Goal: Transaction & Acquisition: Purchase product/service

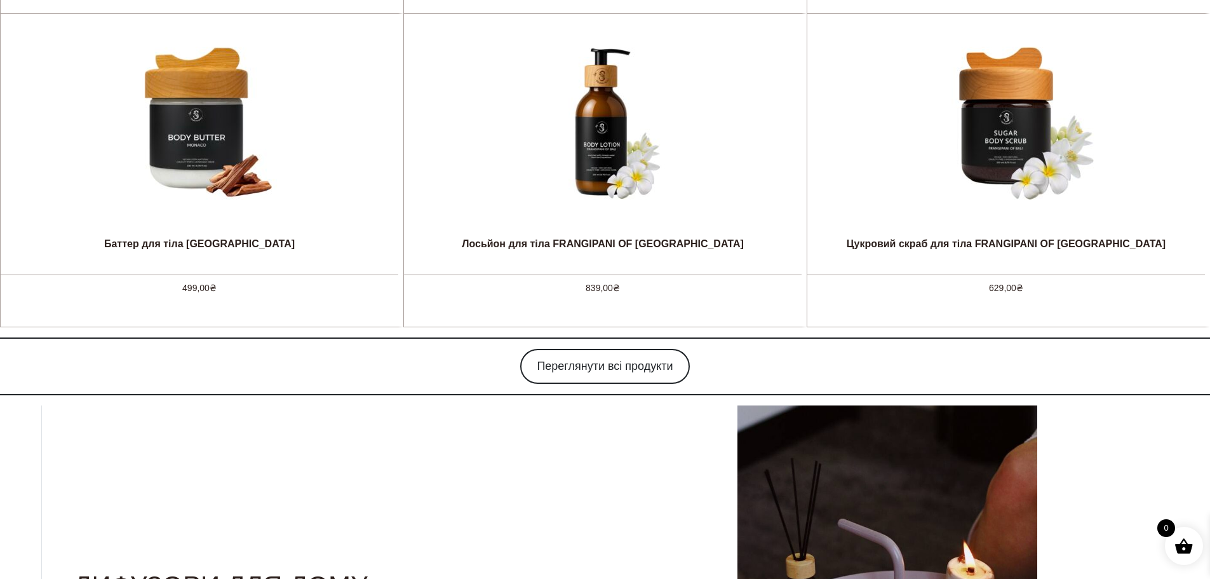
scroll to position [1397, 0]
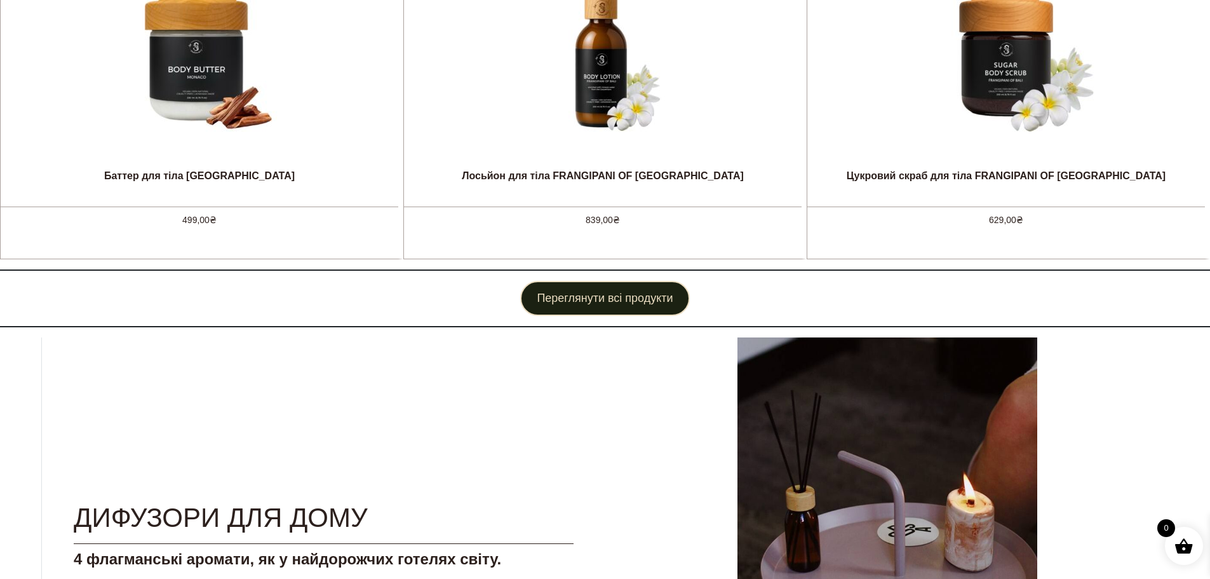
click at [649, 307] on link "Переглянути всі продукти" at bounding box center [604, 298] width 169 height 35
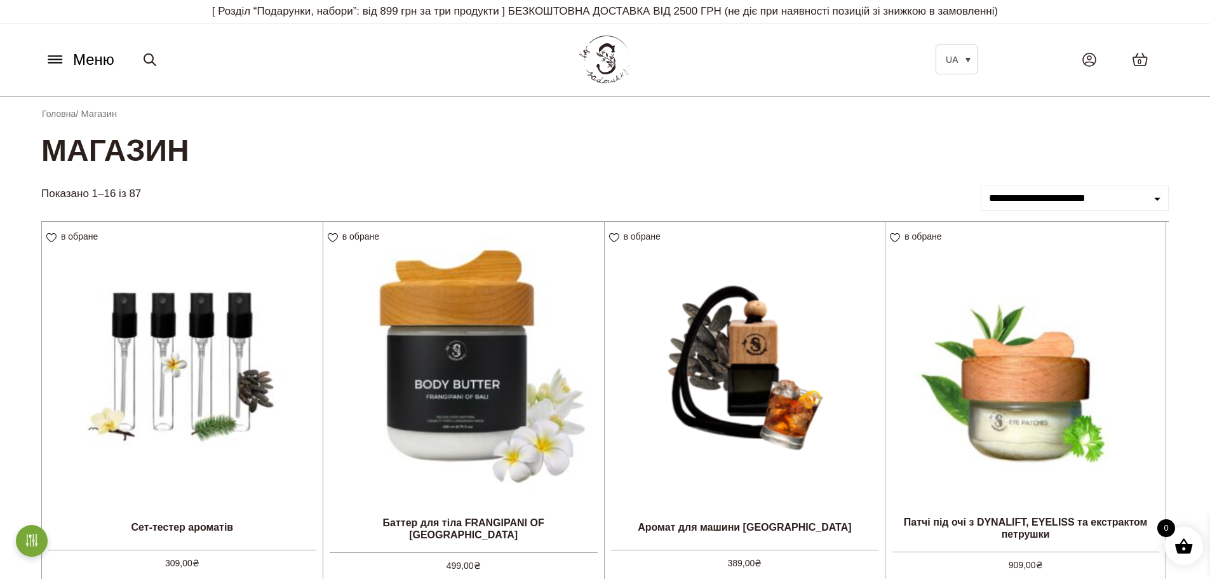
click at [54, 44] on div "Меню UA Всі товари SECRET BOX SALE Ароматизація Аромадифузор Спрей для текстилю…" at bounding box center [605, 59] width 1146 height 58
click at [56, 50] on button "Меню" at bounding box center [79, 60] width 77 height 24
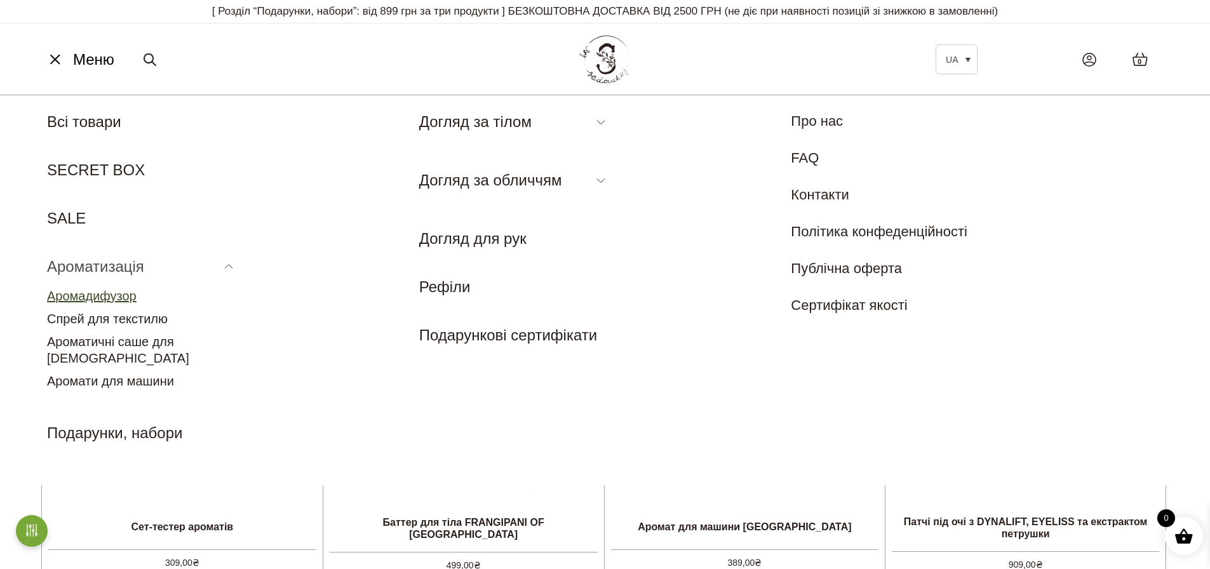
click at [123, 301] on link "Аромадифузор" at bounding box center [92, 296] width 90 height 14
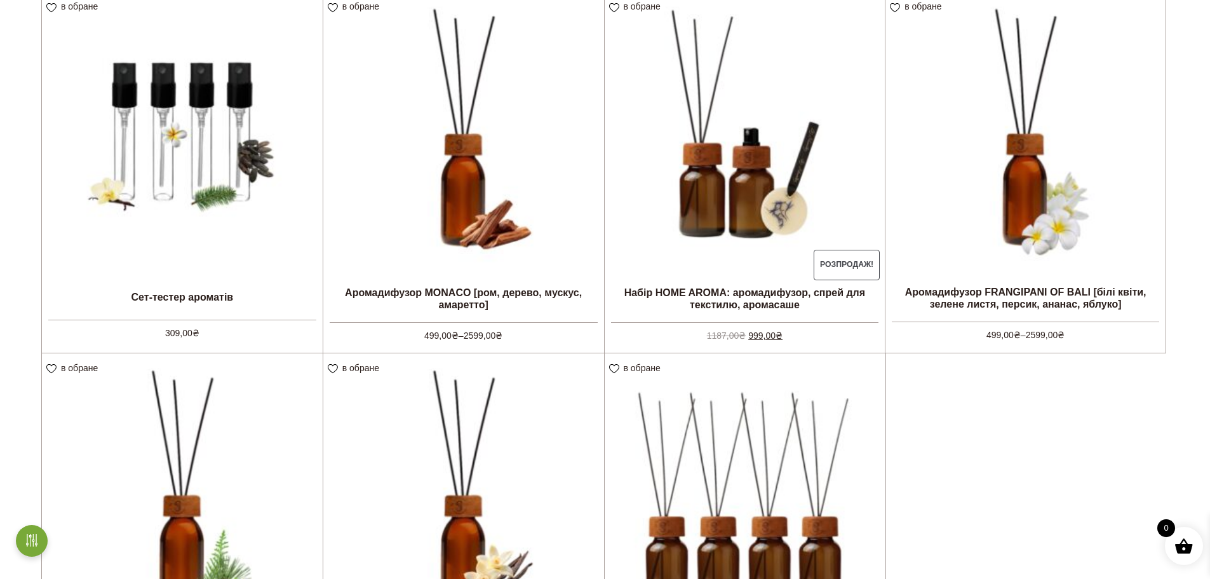
scroll to position [318, 0]
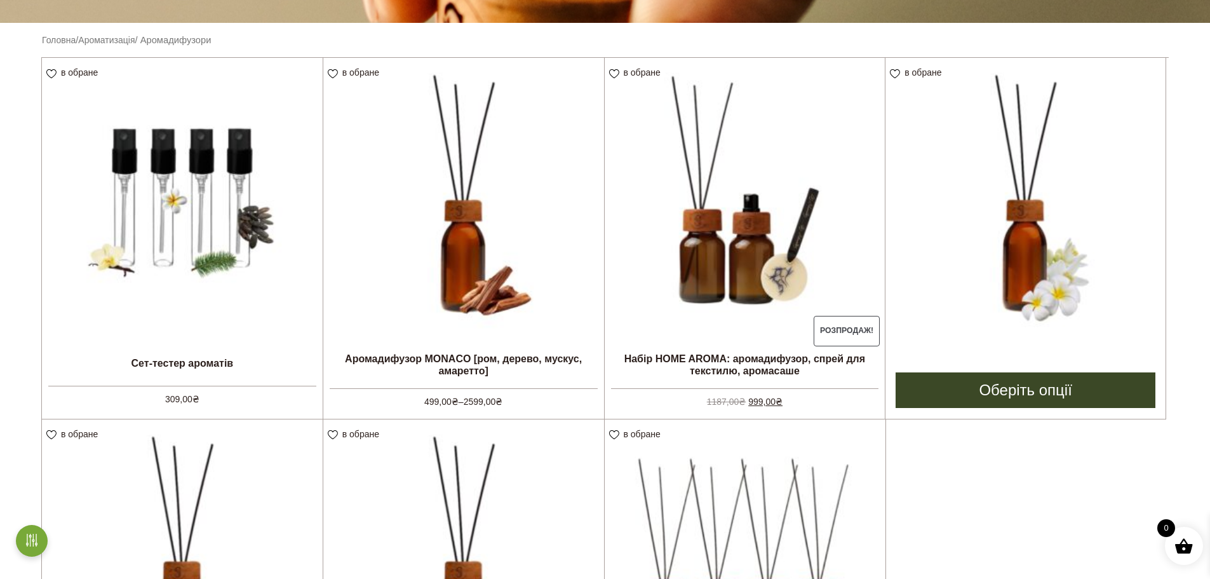
click at [1054, 236] on img at bounding box center [1025, 198] width 280 height 280
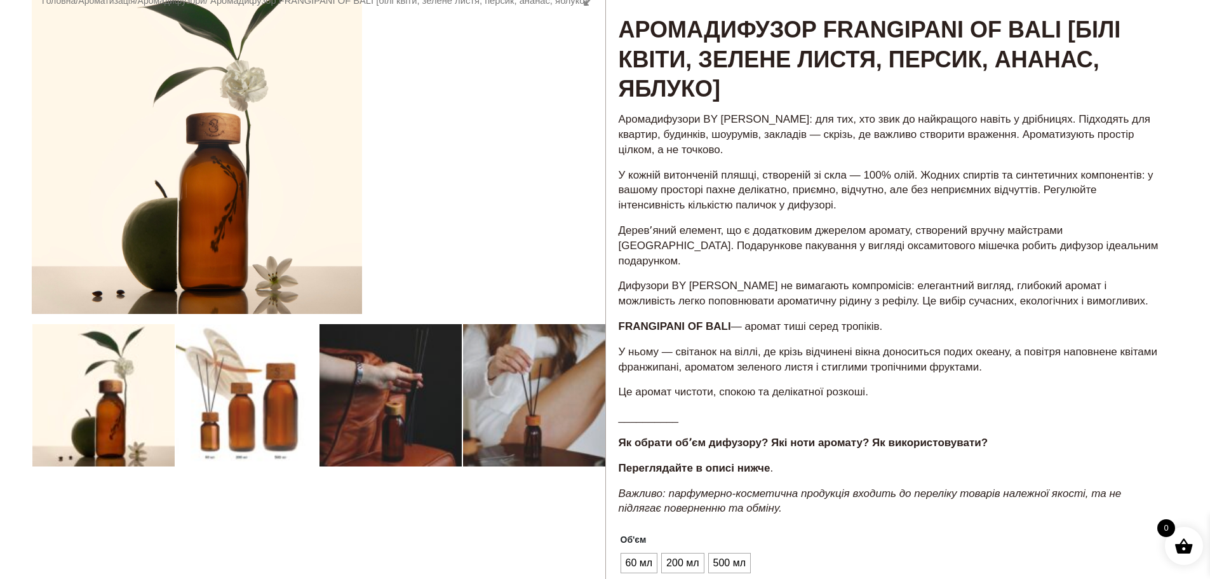
scroll to position [318, 0]
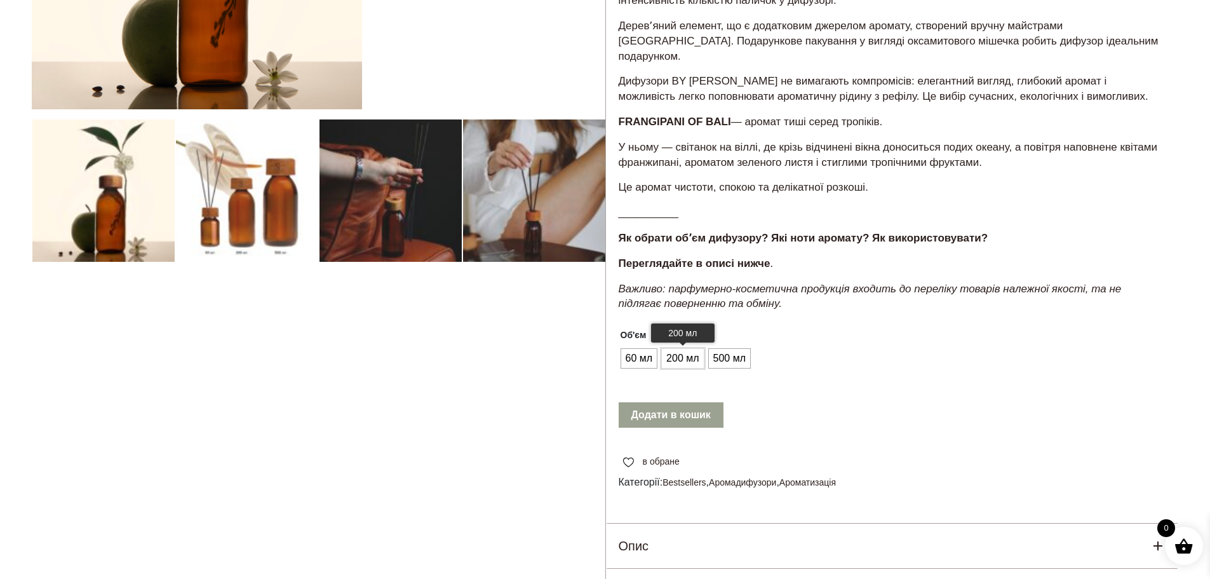
click at [675, 348] on span "200 мл" at bounding box center [682, 358] width 39 height 20
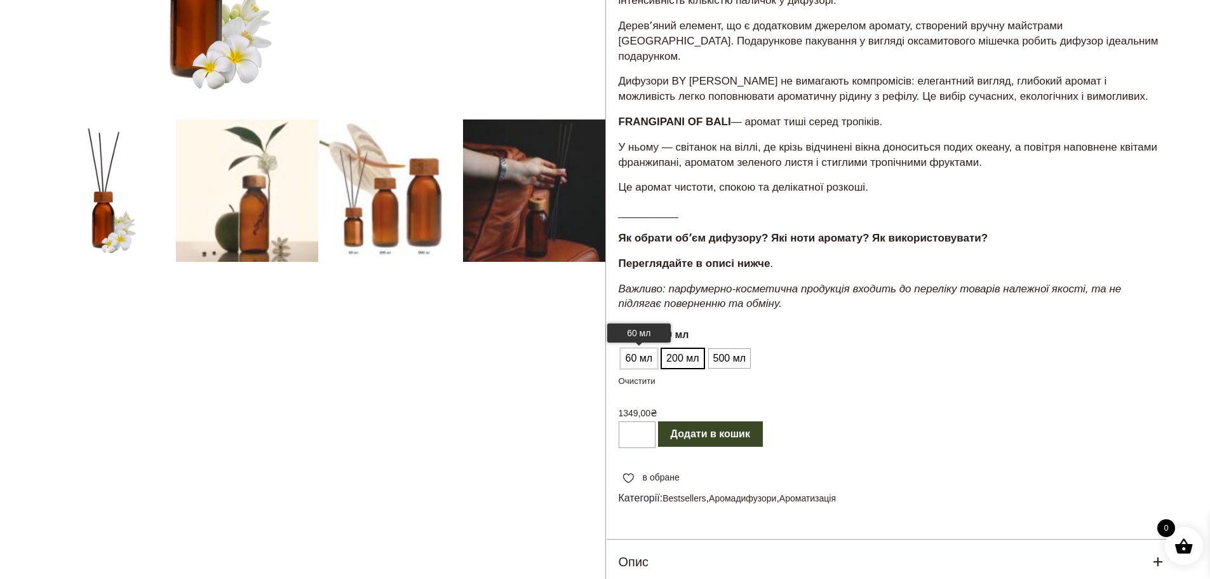
click at [631, 348] on span "60 мл" at bounding box center [639, 358] width 34 height 20
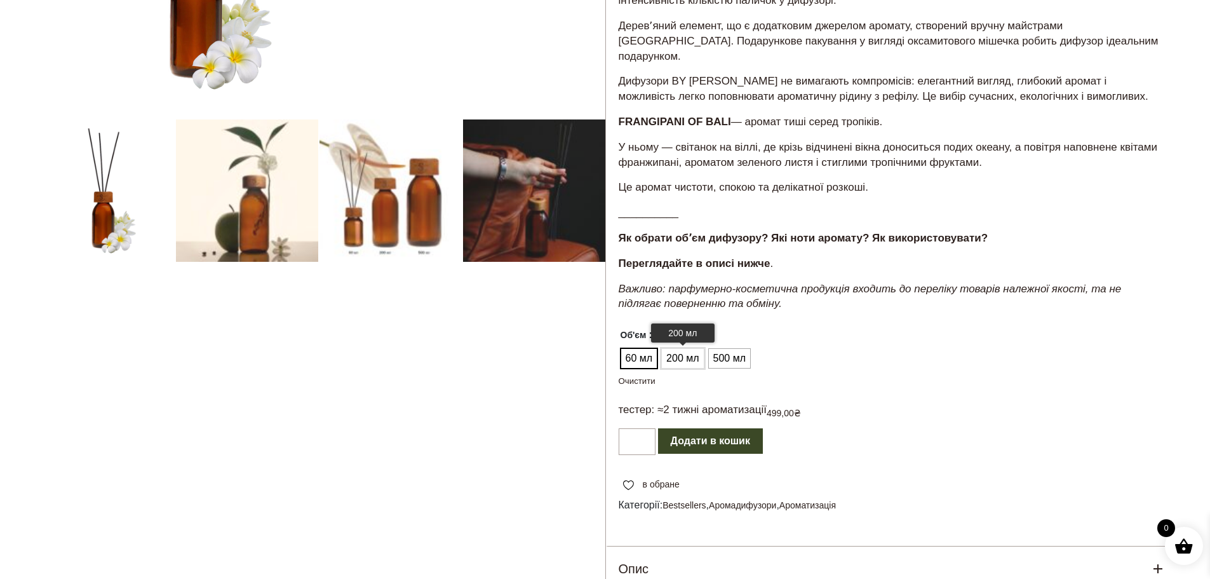
click at [703, 349] on li "200 мл" at bounding box center [682, 358] width 41 height 19
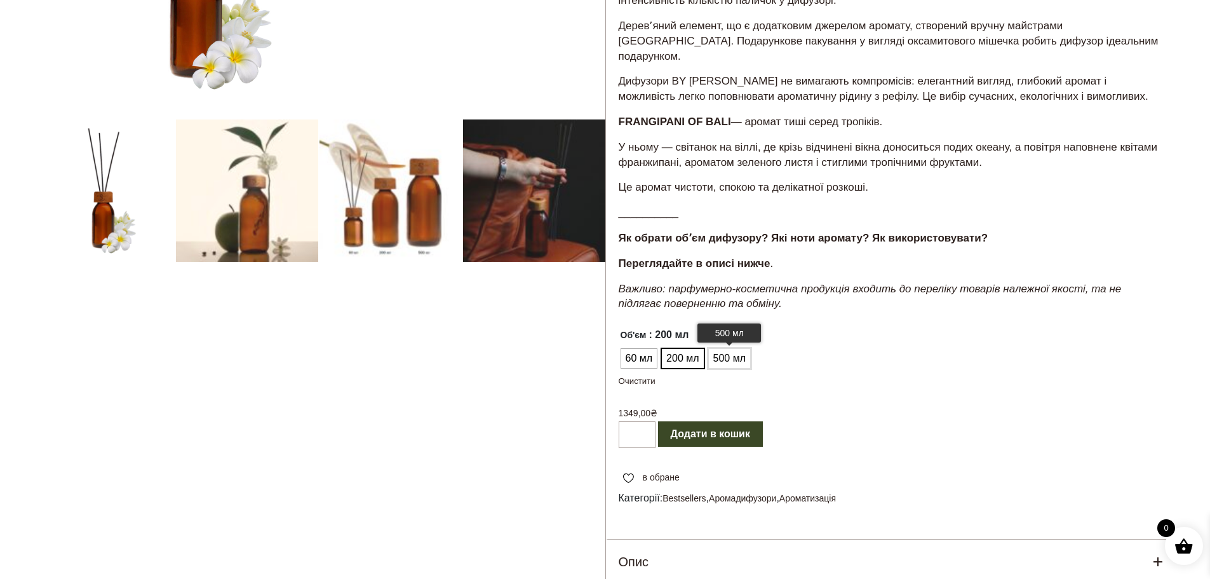
click at [724, 348] on span "500 мл" at bounding box center [729, 358] width 39 height 20
click at [695, 348] on span "200 мл" at bounding box center [682, 358] width 39 height 20
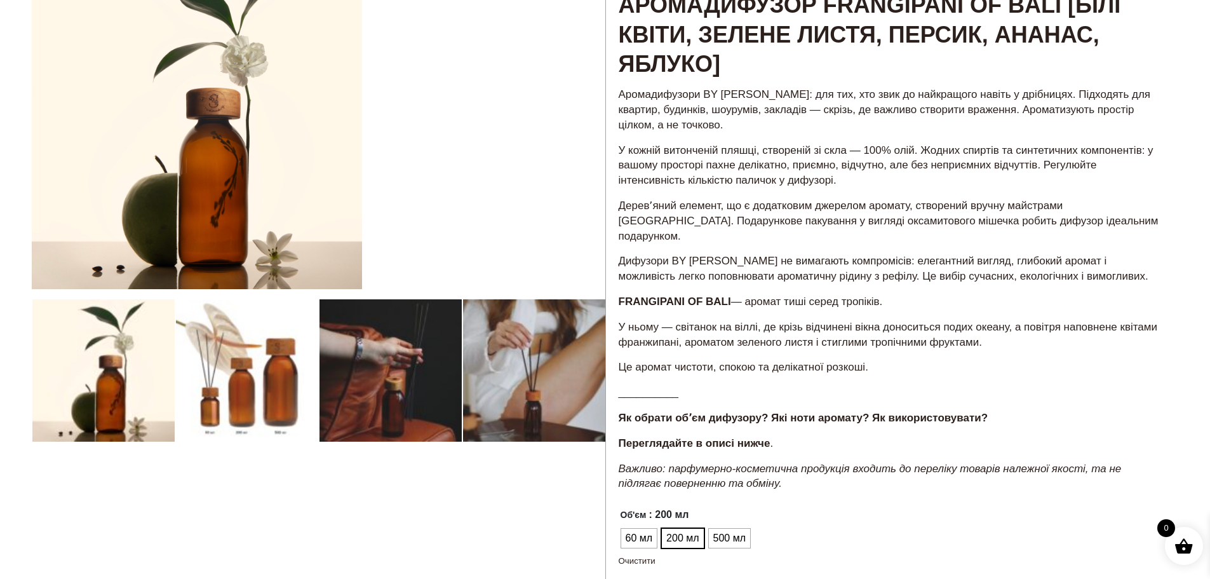
scroll to position [0, 0]
